Goal: Task Accomplishment & Management: Manage account settings

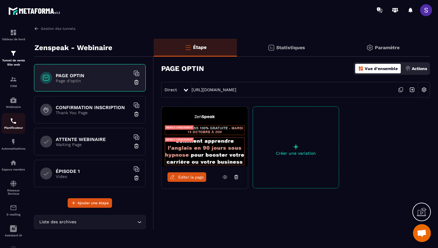
click at [13, 126] on div "Planificateur" at bounding box center [13, 123] width 24 height 12
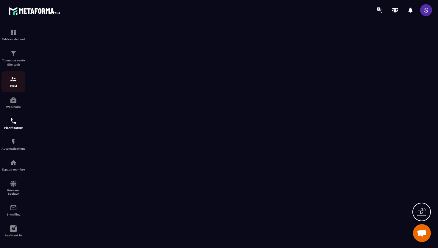
click at [13, 82] on img at bounding box center [13, 79] width 7 height 7
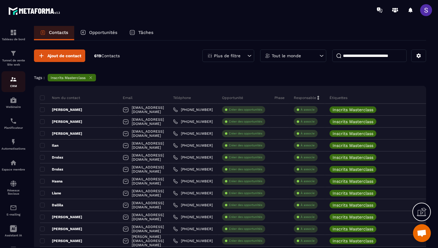
click at [14, 82] on img at bounding box center [13, 79] width 7 height 7
click at [351, 59] on input at bounding box center [369, 55] width 74 height 13
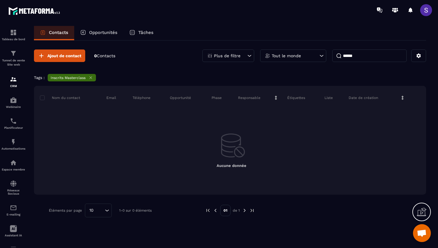
type input "******"
click at [91, 78] on icon at bounding box center [90, 77] width 4 height 4
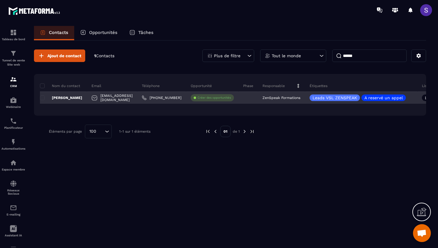
click at [74, 97] on p "[PERSON_NAME]" at bounding box center [61, 97] width 42 height 5
